Goal: Navigation & Orientation: Find specific page/section

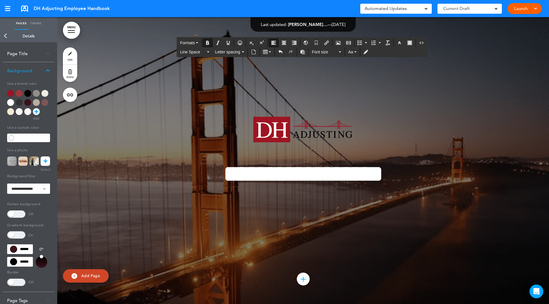
scroll to position [1416, 0]
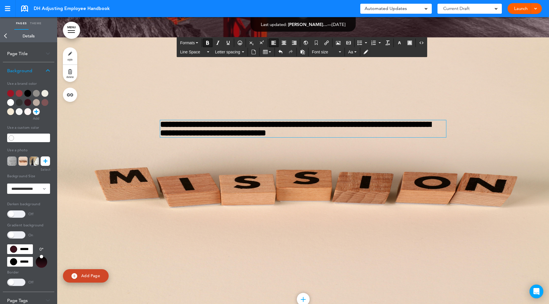
drag, startPoint x: 444, startPoint y: 154, endPoint x: 448, endPoint y: 151, distance: 4.1
click at [445, 154] on div at bounding box center [303, 180] width 492 height 287
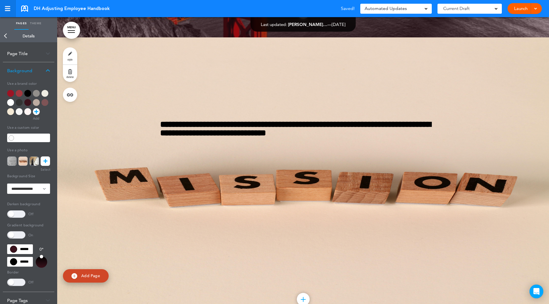
click at [7, 7] on div at bounding box center [7, 8] width 5 height 5
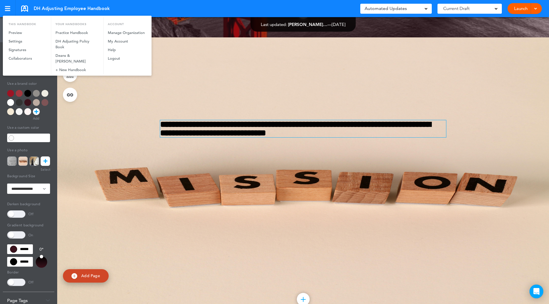
click at [311, 123] on div at bounding box center [274, 152] width 549 height 304
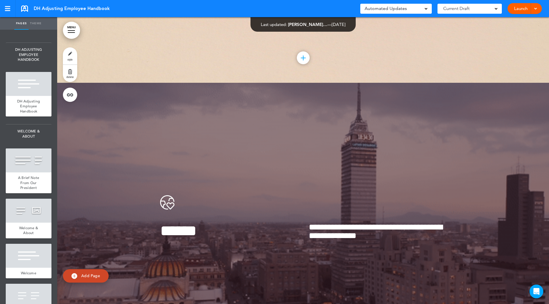
scroll to position [1773, 0]
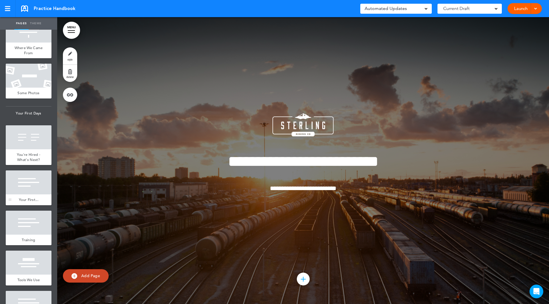
scroll to position [257, 0]
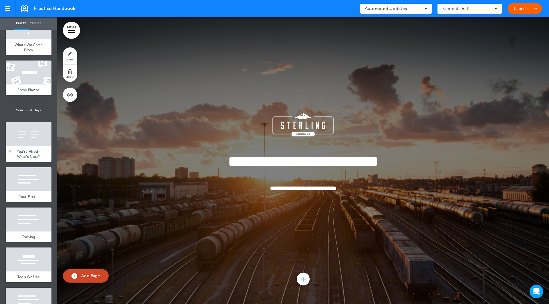
click at [30, 148] on div "You're Hired - What's Next?" at bounding box center [29, 154] width 46 height 16
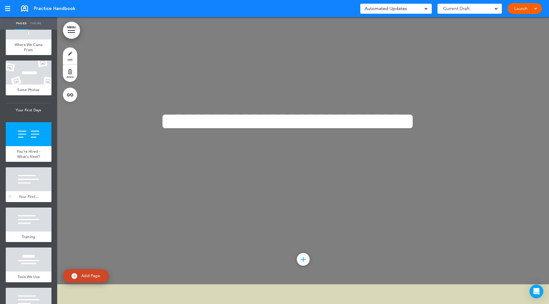
click at [29, 169] on div at bounding box center [29, 180] width 46 height 24
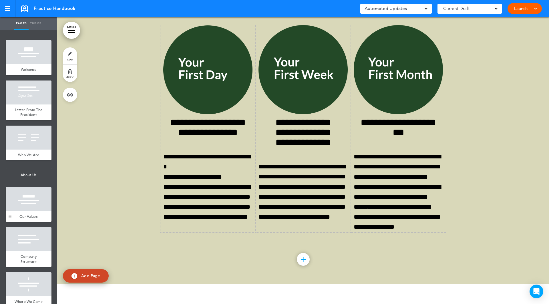
click at [28, 195] on div at bounding box center [29, 200] width 46 height 24
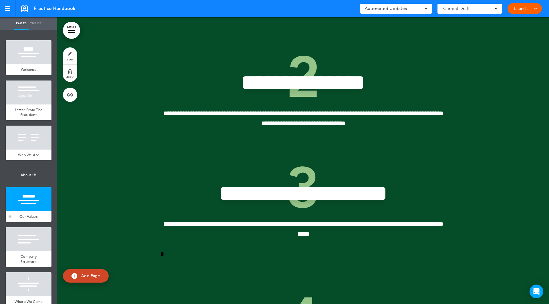
scroll to position [887, 0]
